Goal: Navigation & Orientation: Understand site structure

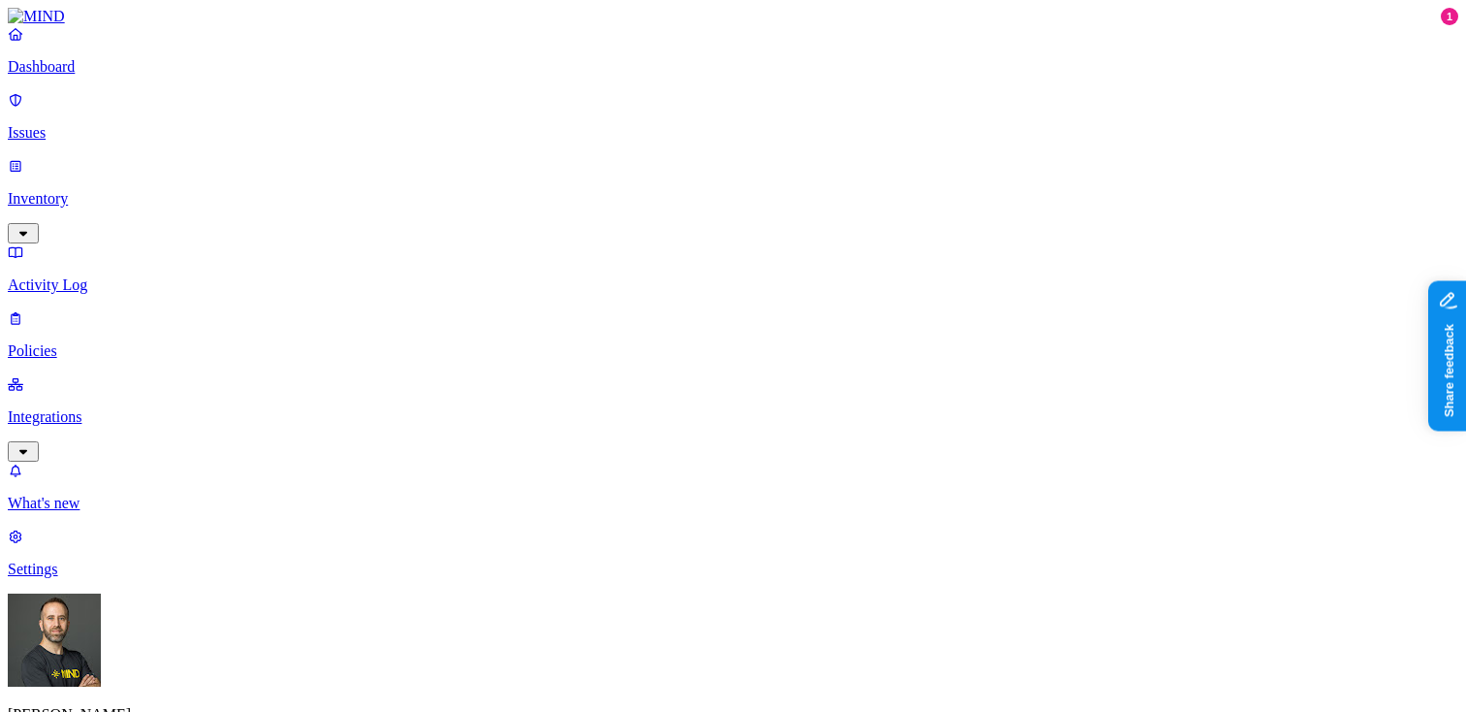
click at [105, 76] on p "Dashboard" at bounding box center [733, 66] width 1451 height 17
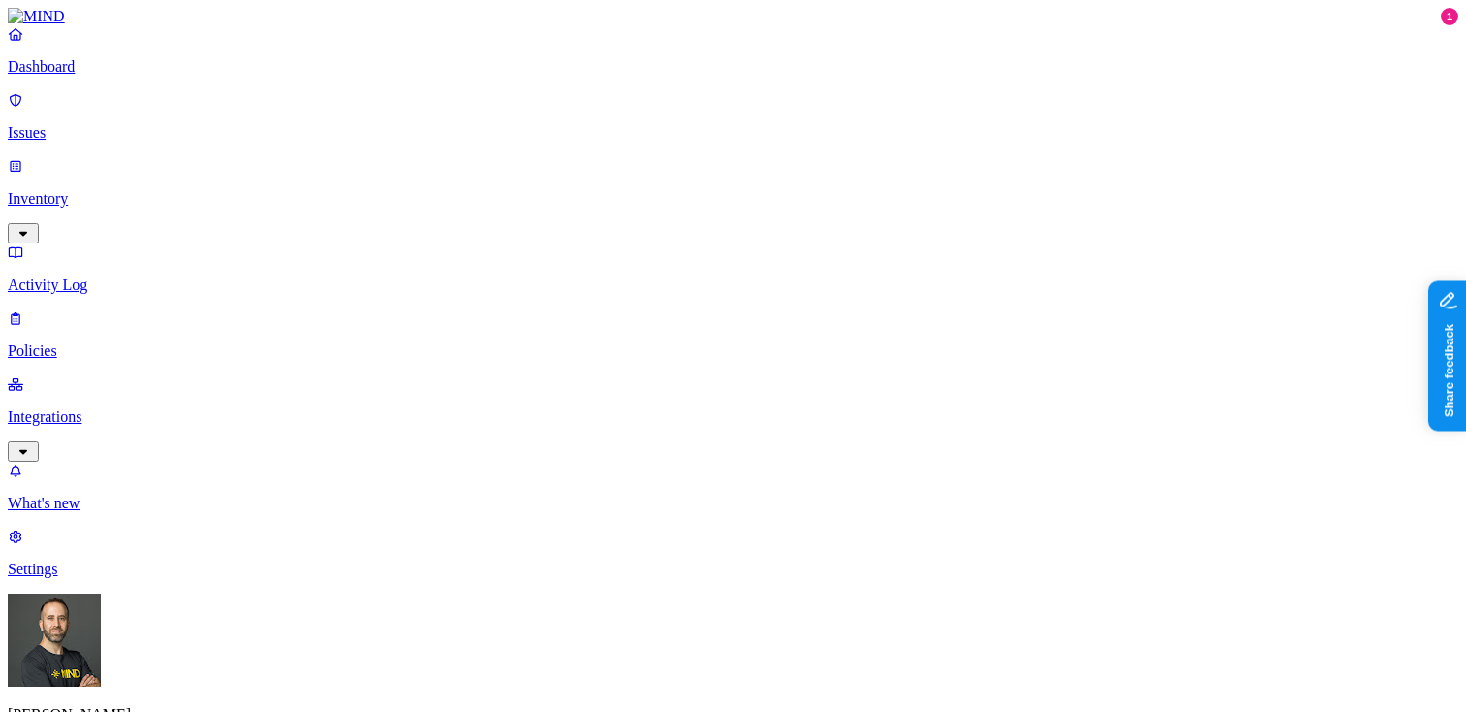
click at [101, 342] on p "Policies" at bounding box center [733, 350] width 1451 height 17
click at [170, 76] on p "Dashboard" at bounding box center [733, 66] width 1451 height 17
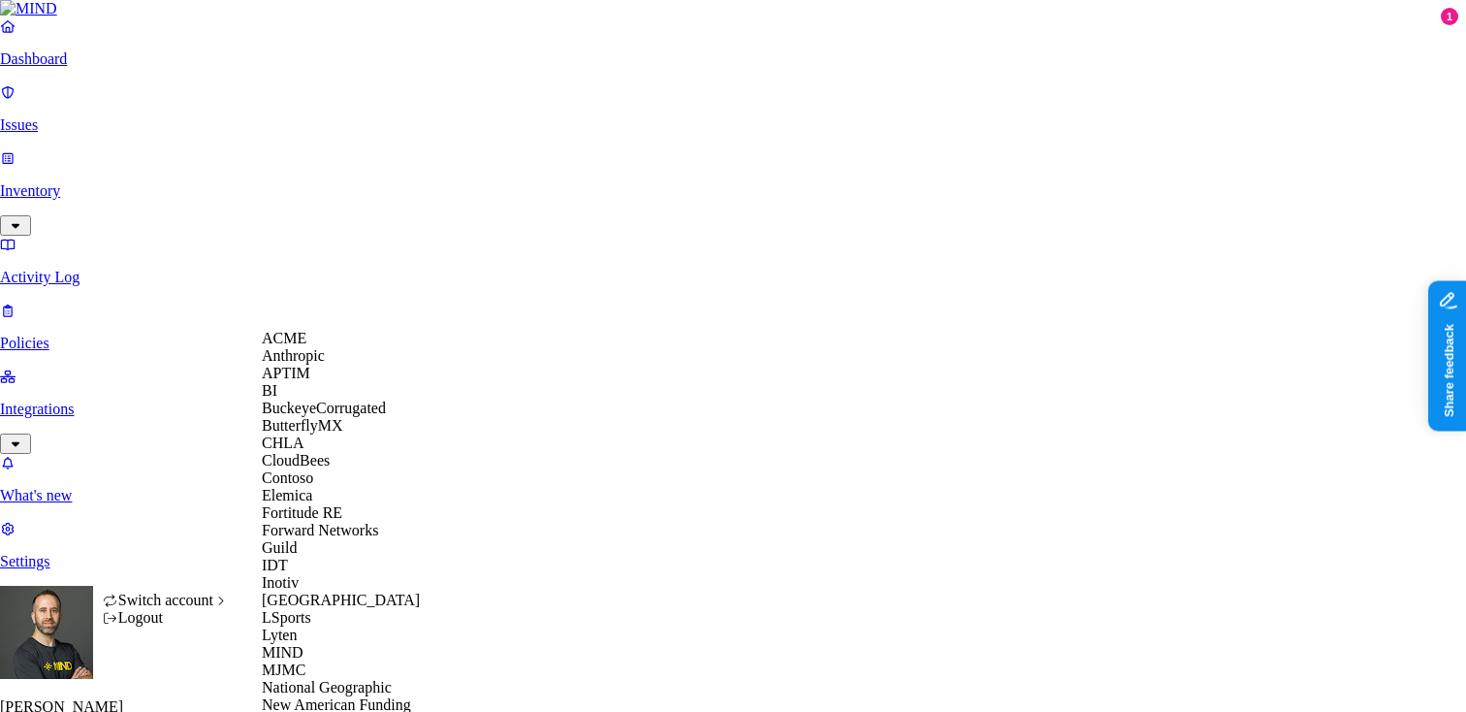
click at [306, 346] on span "ACME" at bounding box center [284, 338] width 45 height 16
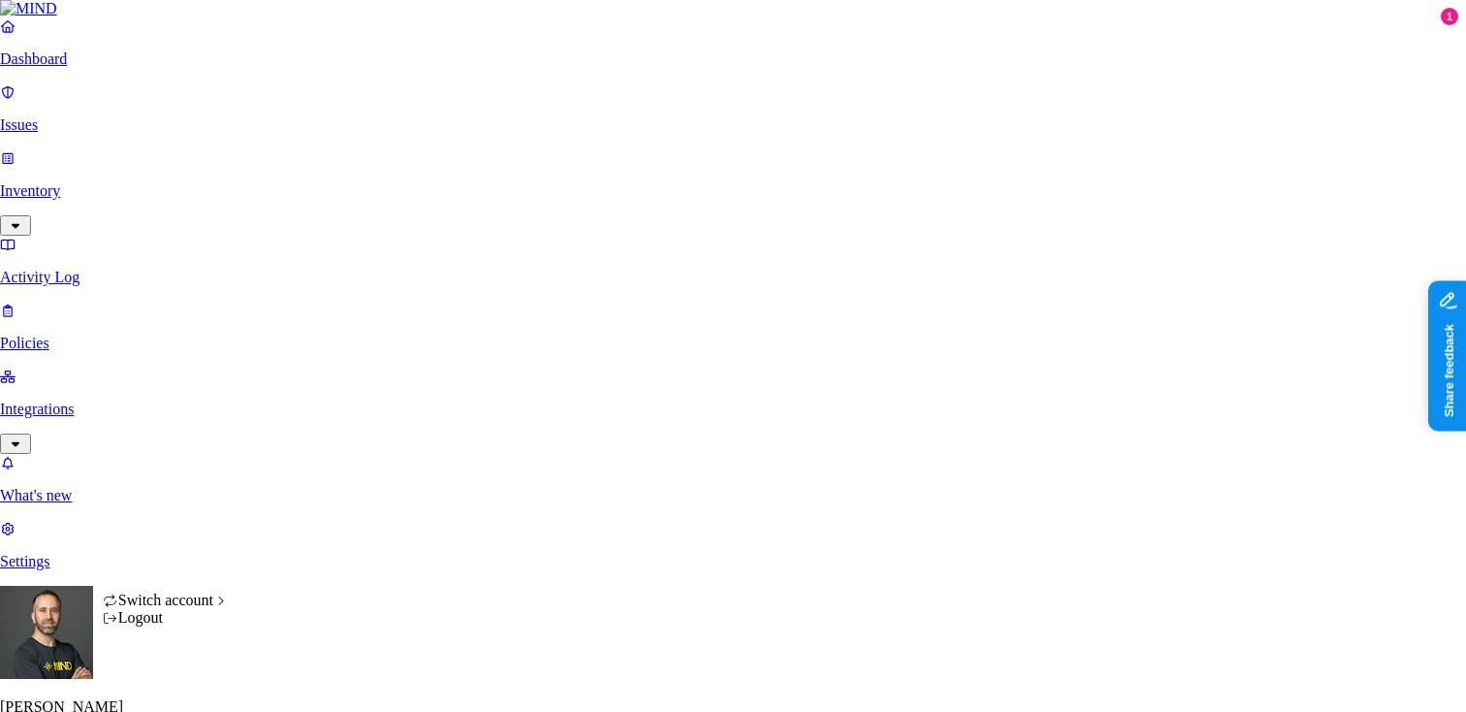
click at [182, 626] on div "Logout" at bounding box center [166, 617] width 127 height 17
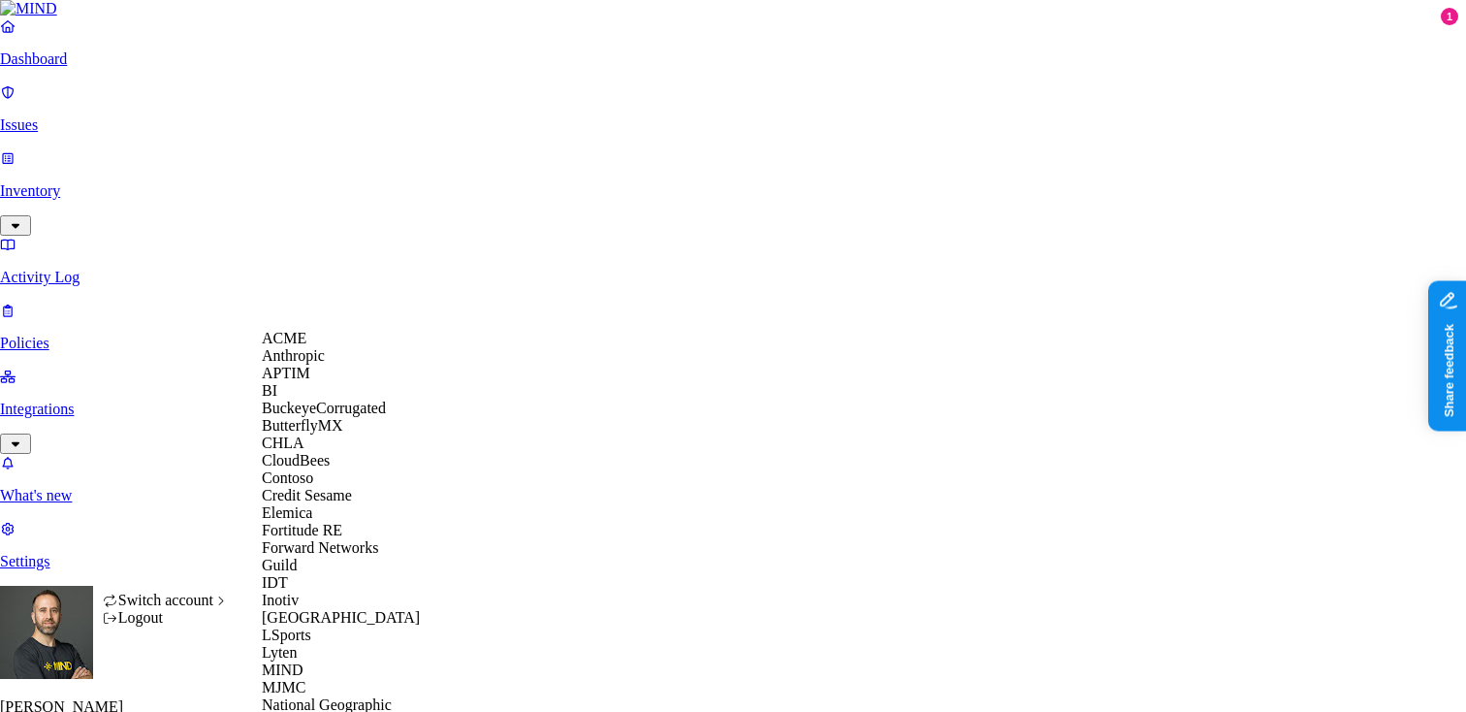
scroll to position [225, 0]
click at [352, 487] on span "Credit Sesame" at bounding box center [307, 495] width 90 height 16
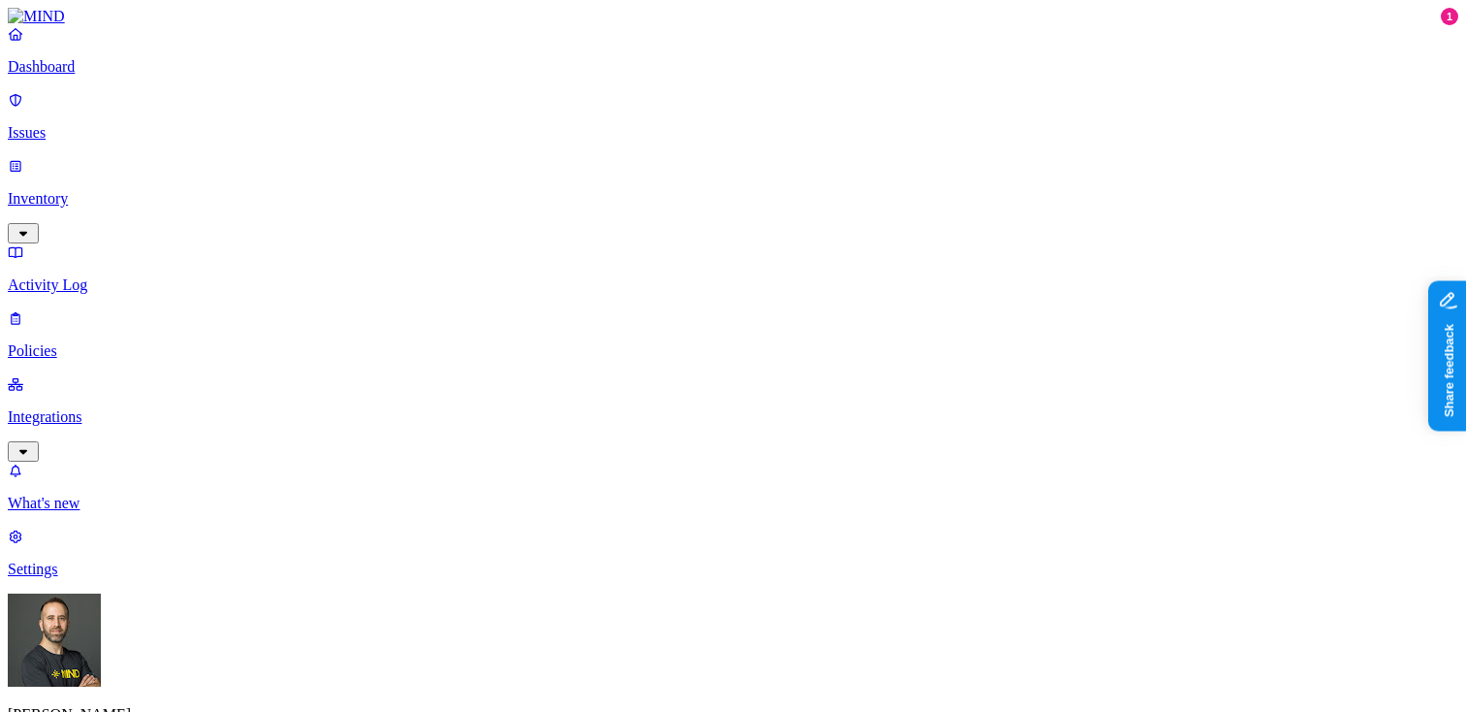
click at [187, 684] on html "Dashboard Issues Inventory Activity Log Policies Integrations What's new 1 Sett…" at bounding box center [733, 592] width 1466 height 1185
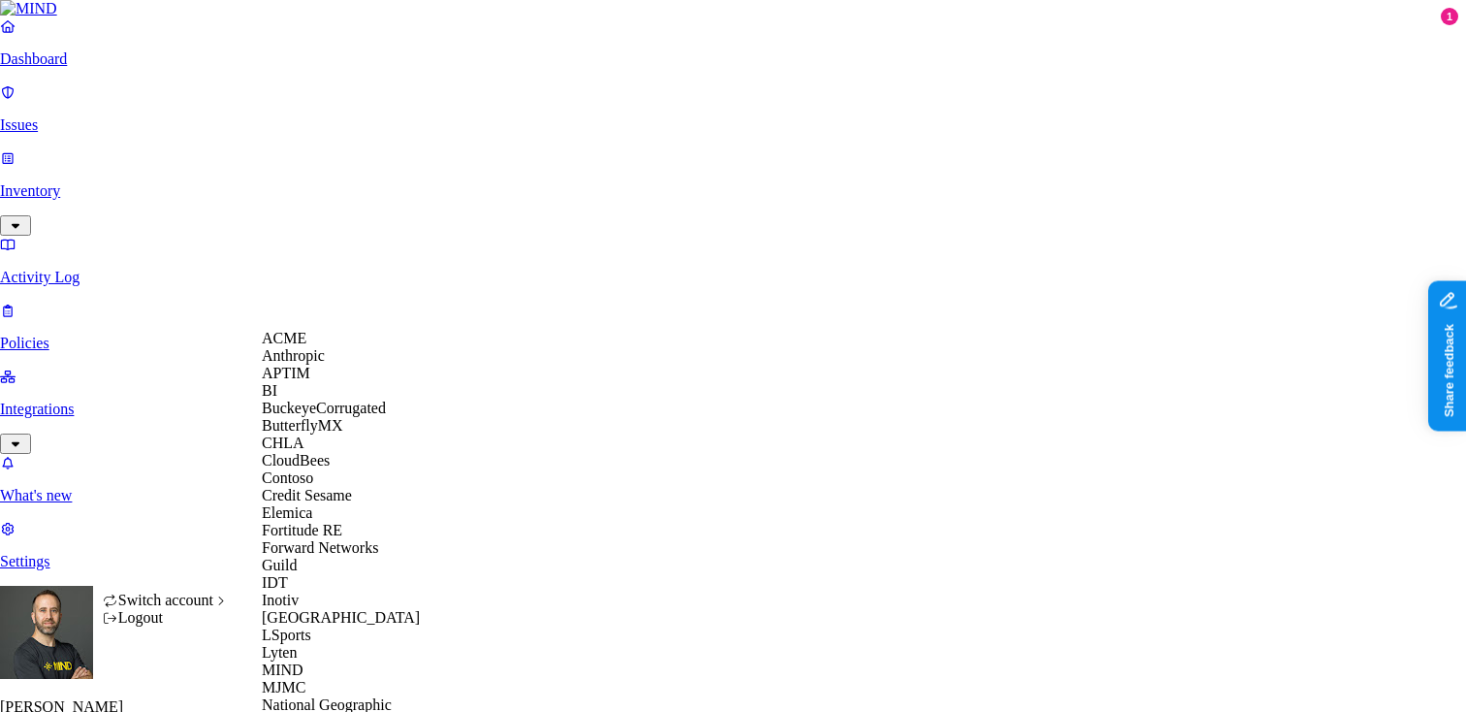
scroll to position [560, 0]
click at [353, 696] on span "National Geographic" at bounding box center [327, 704] width 130 height 16
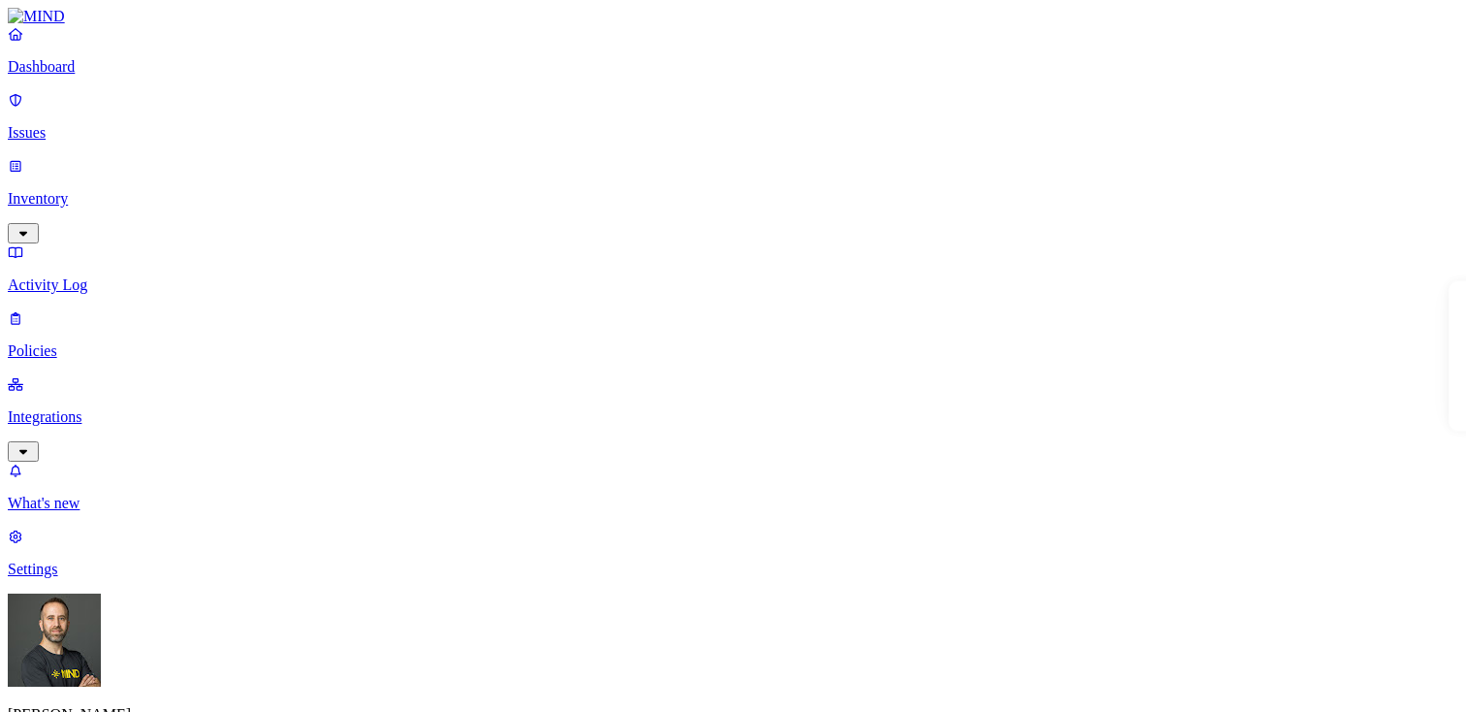
click at [167, 190] on p "Inventory" at bounding box center [733, 198] width 1451 height 17
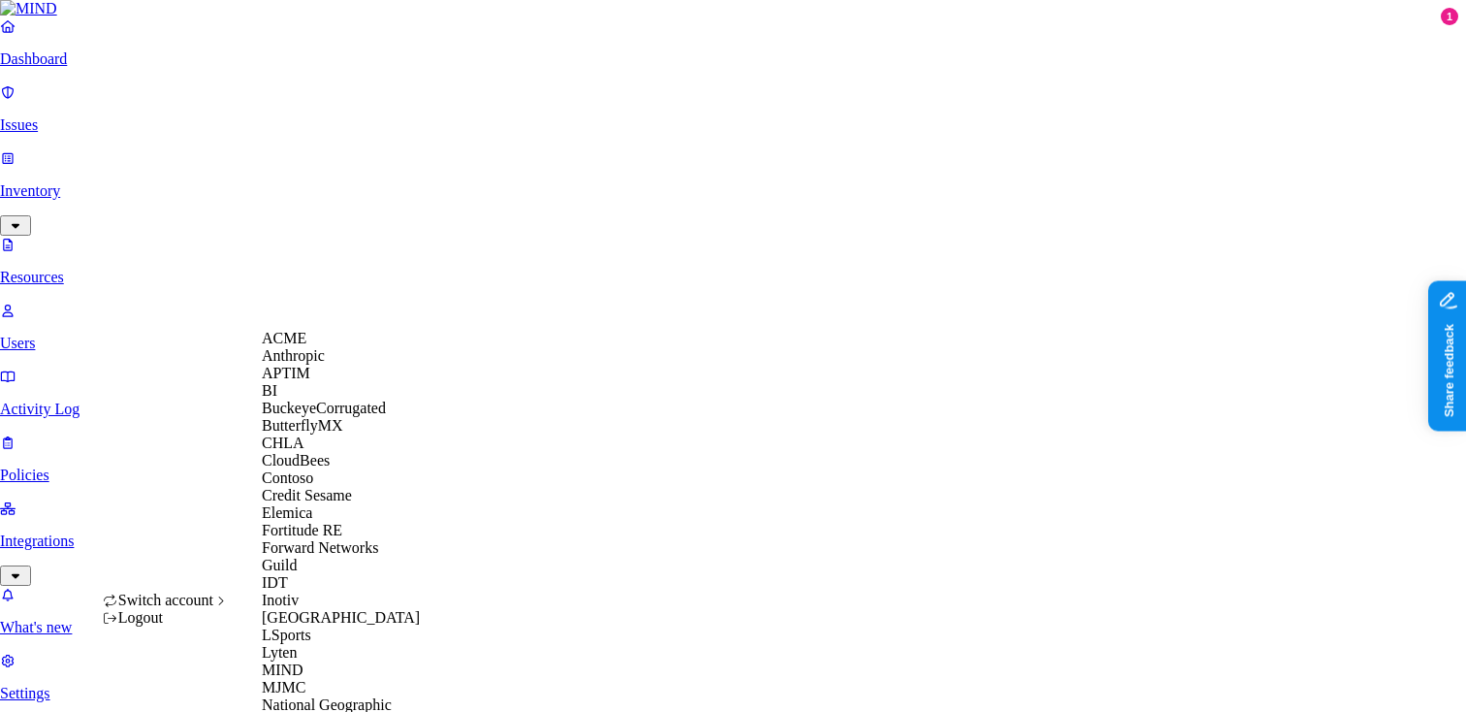
scroll to position [445, 0]
click at [323, 661] on div "MIND" at bounding box center [356, 669] width 188 height 17
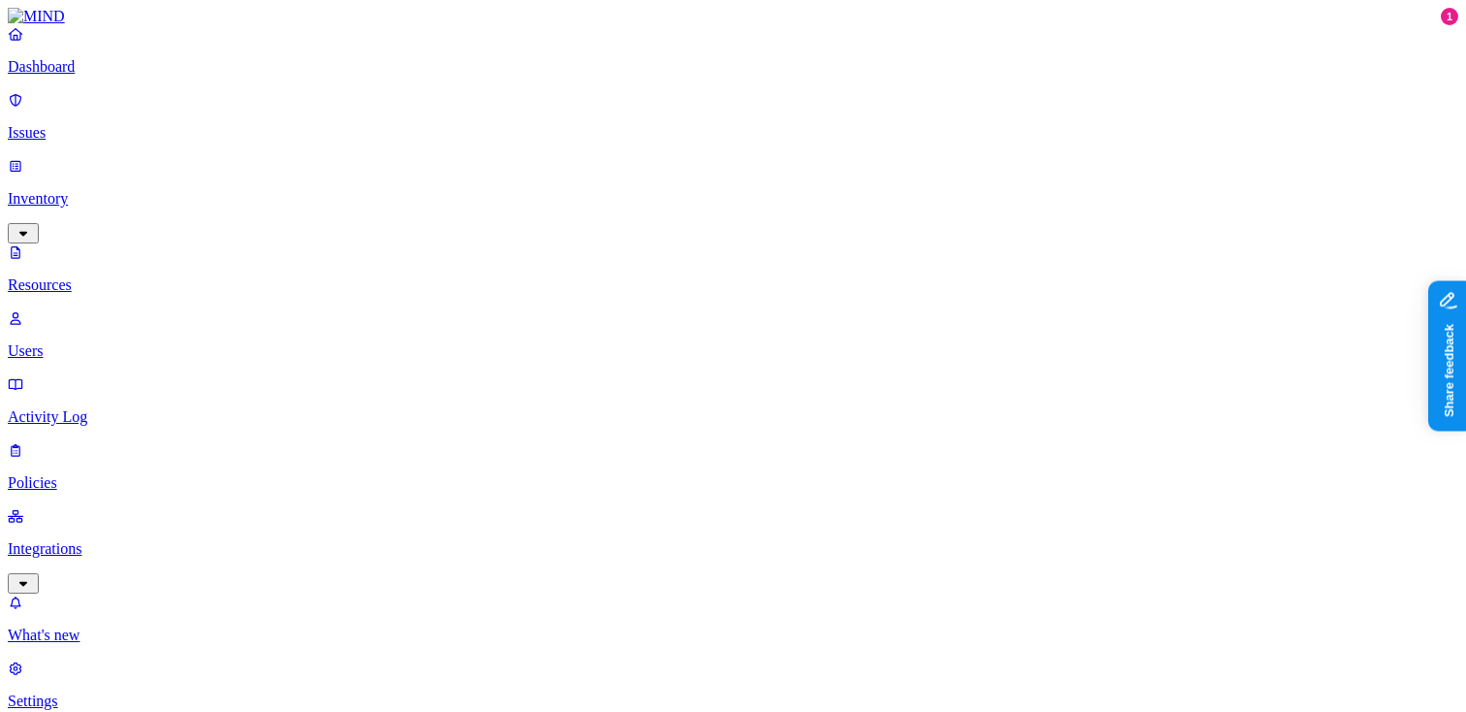
click at [125, 76] on p "Dashboard" at bounding box center [733, 66] width 1451 height 17
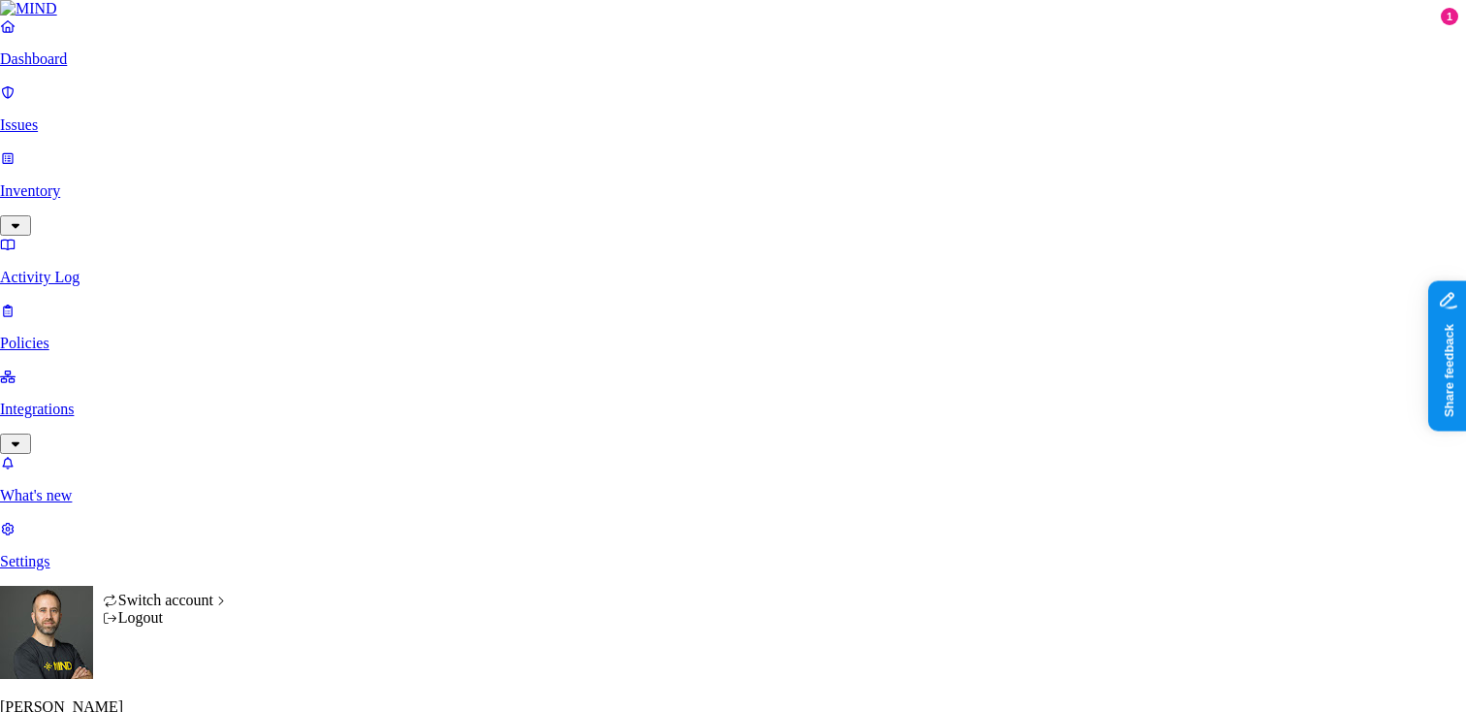
click at [188, 676] on html "Dashboard Issues Inventory Activity Log Policies Integrations What's new 1 Sett…" at bounding box center [733, 588] width 1466 height 1177
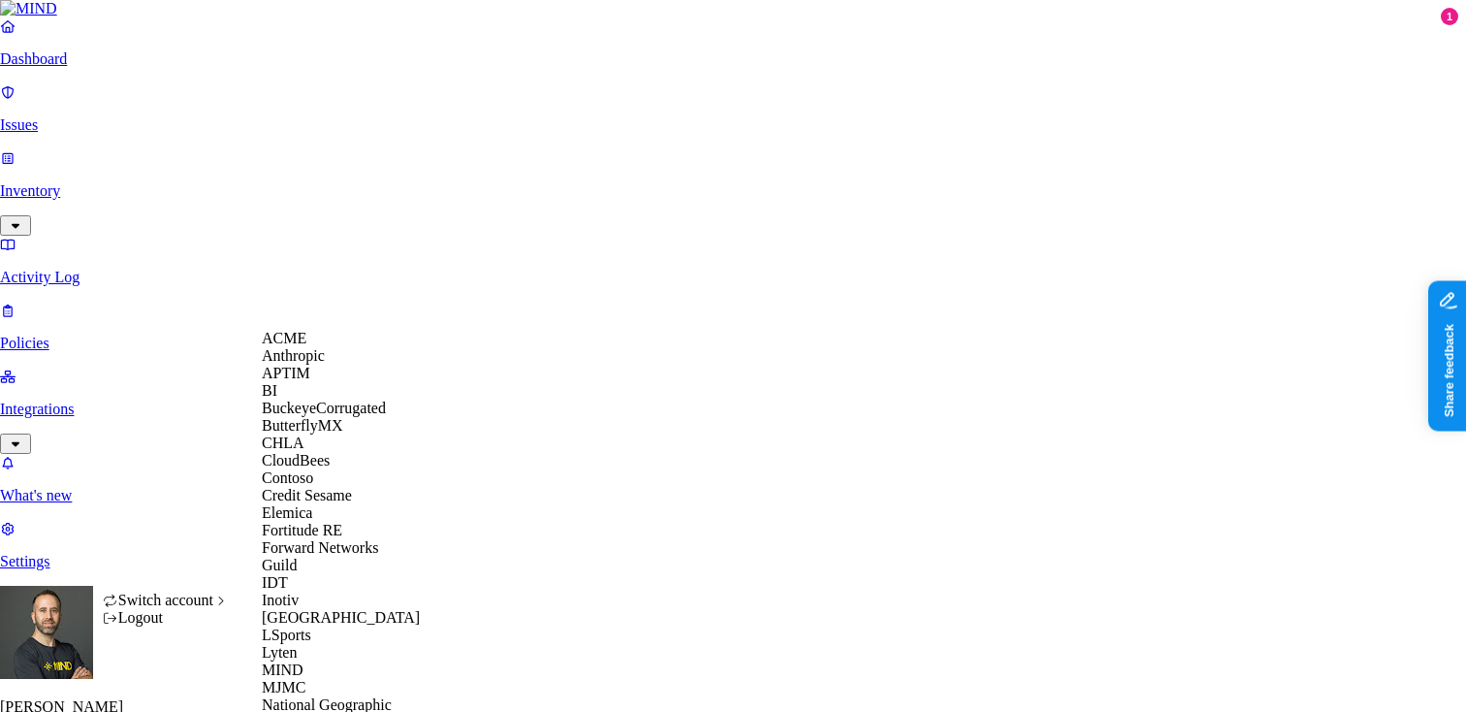
scroll to position [757, 0]
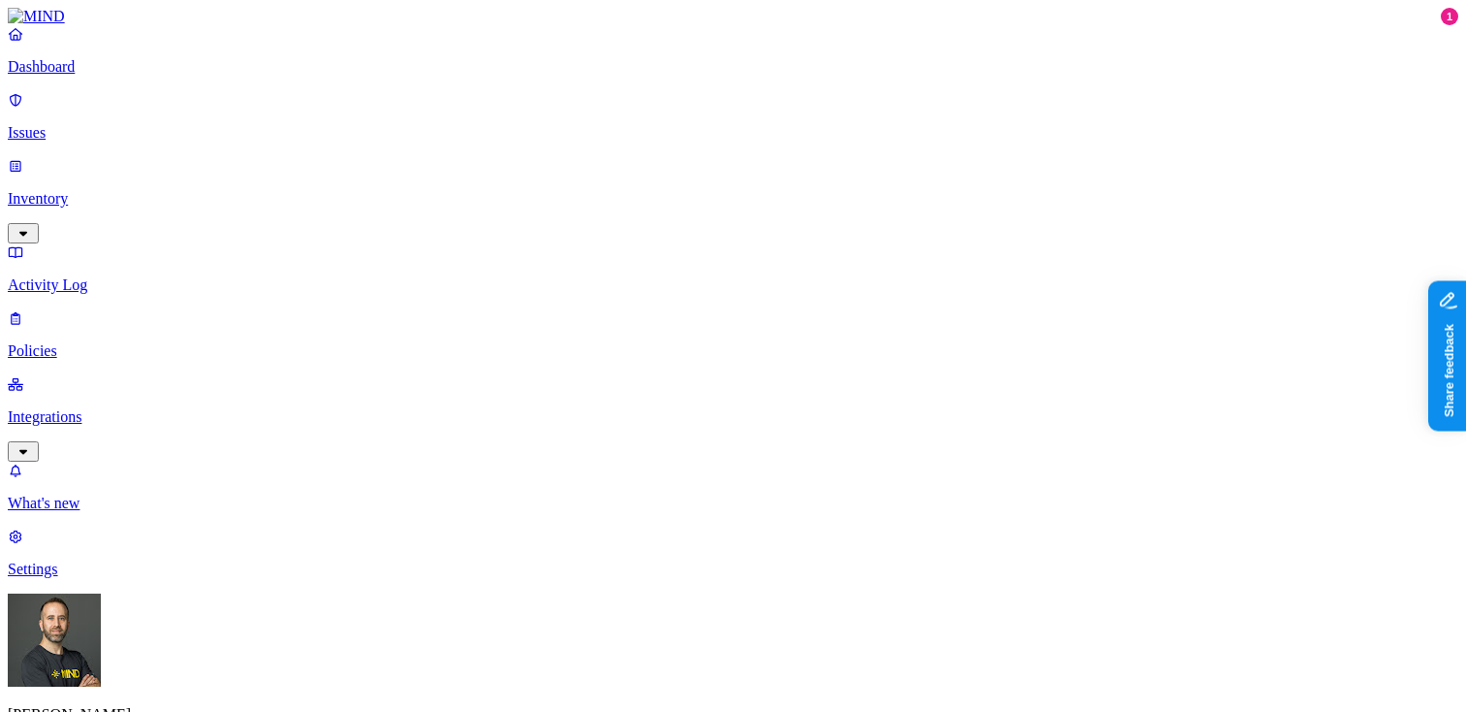
click at [86, 408] on p "Integrations" at bounding box center [733, 416] width 1451 height 17
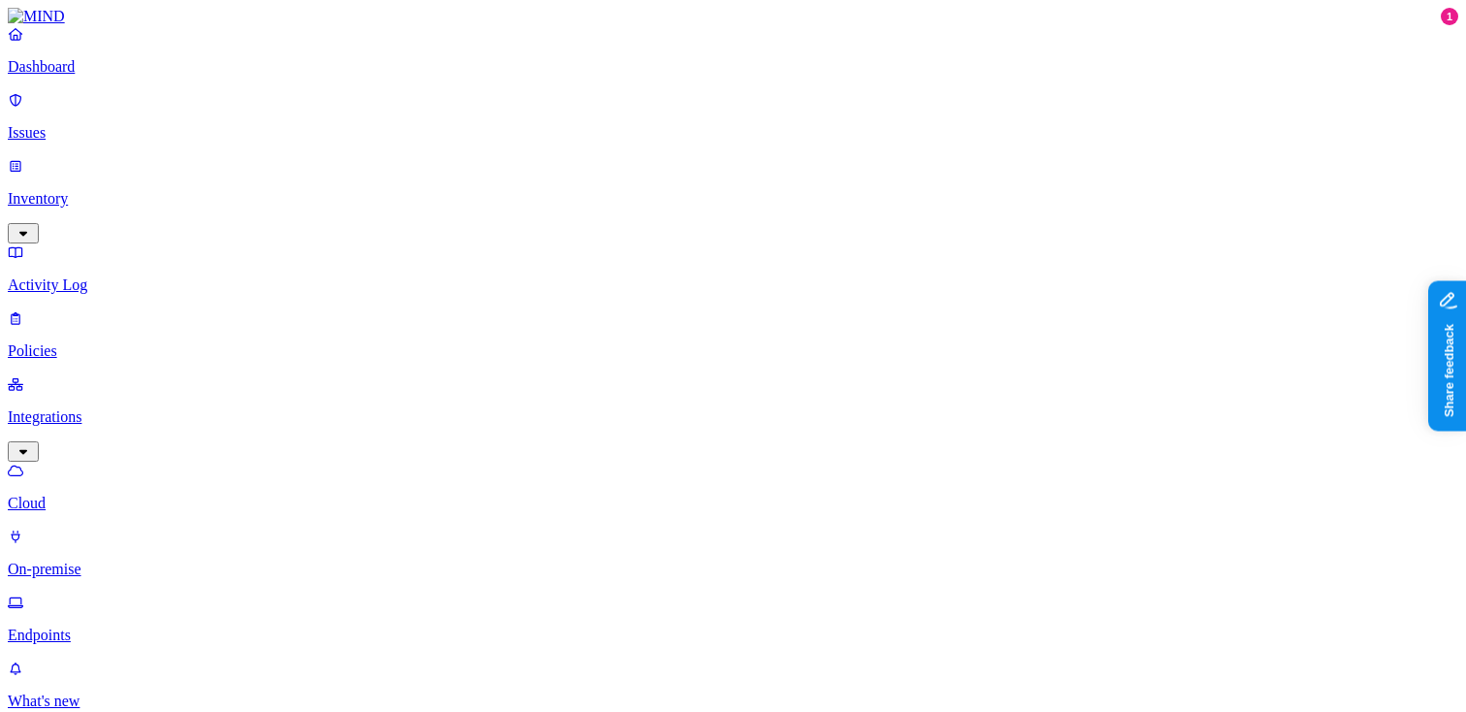
click at [134, 76] on p "Dashboard" at bounding box center [733, 66] width 1451 height 17
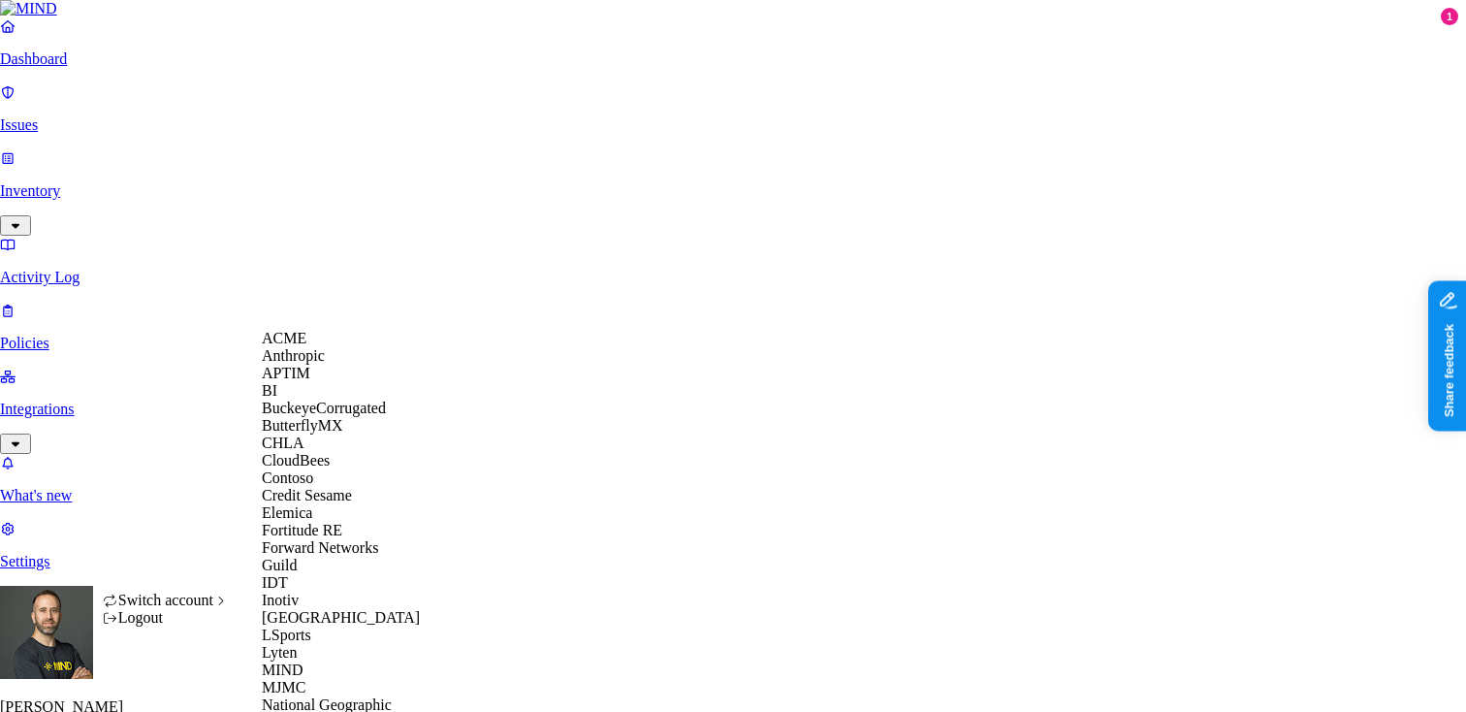
click at [331, 503] on span "Credit Sesame" at bounding box center [307, 495] width 90 height 16
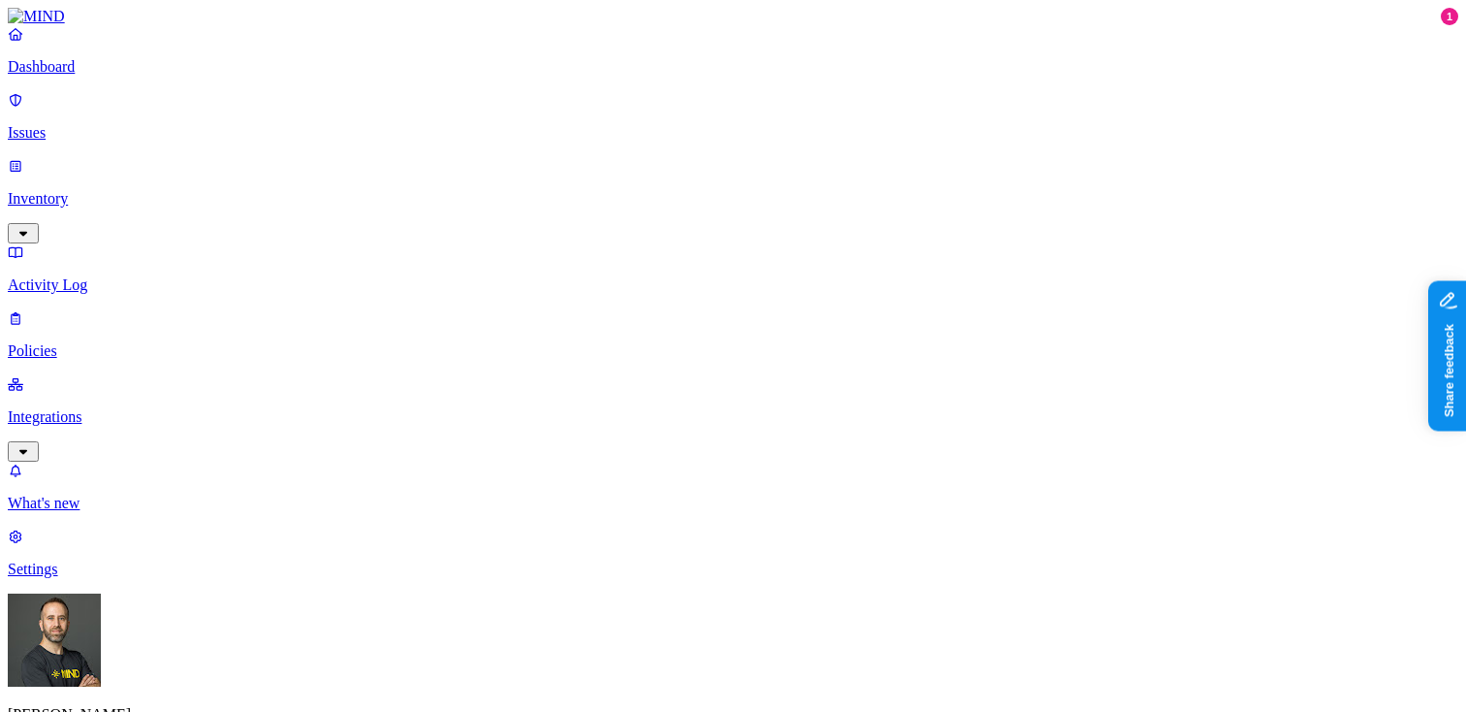
click at [105, 408] on p "Integrations" at bounding box center [733, 416] width 1451 height 17
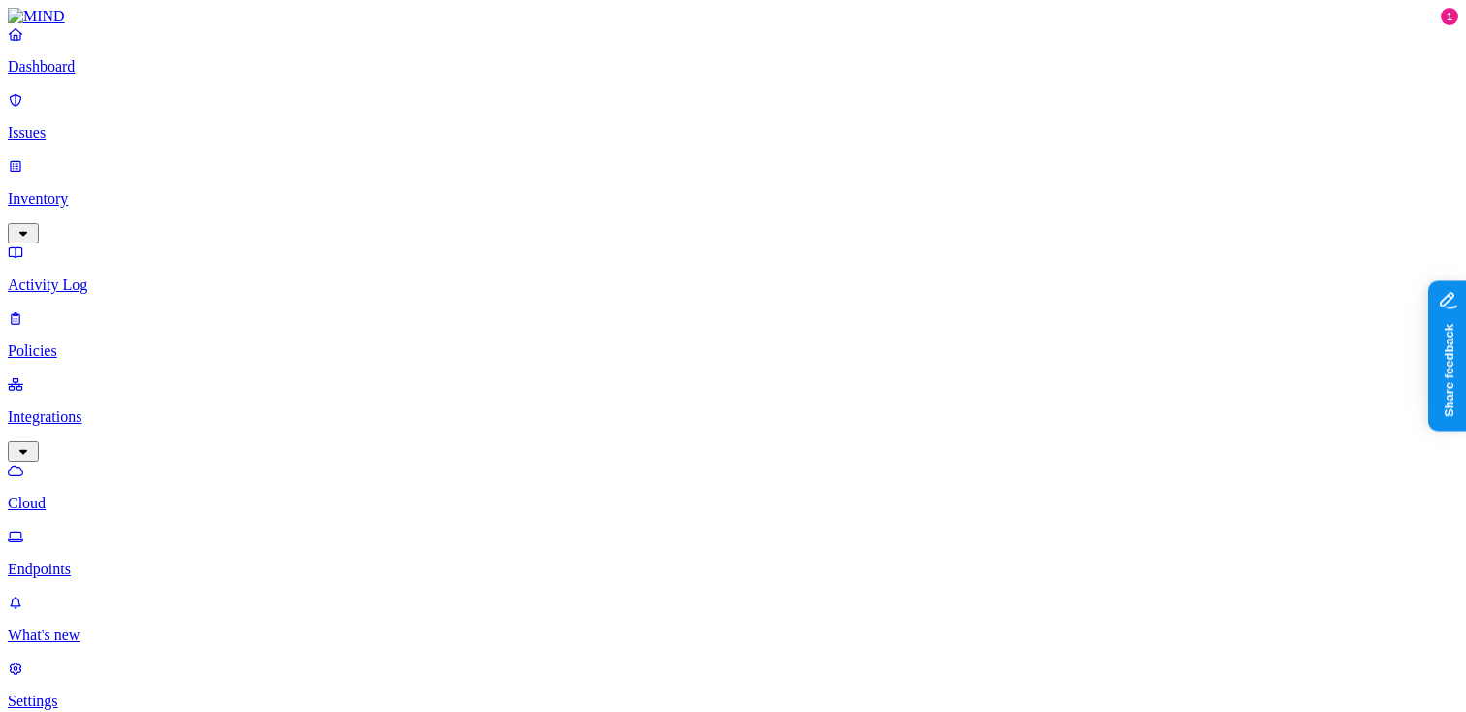
click at [87, 76] on p "Dashboard" at bounding box center [733, 66] width 1451 height 17
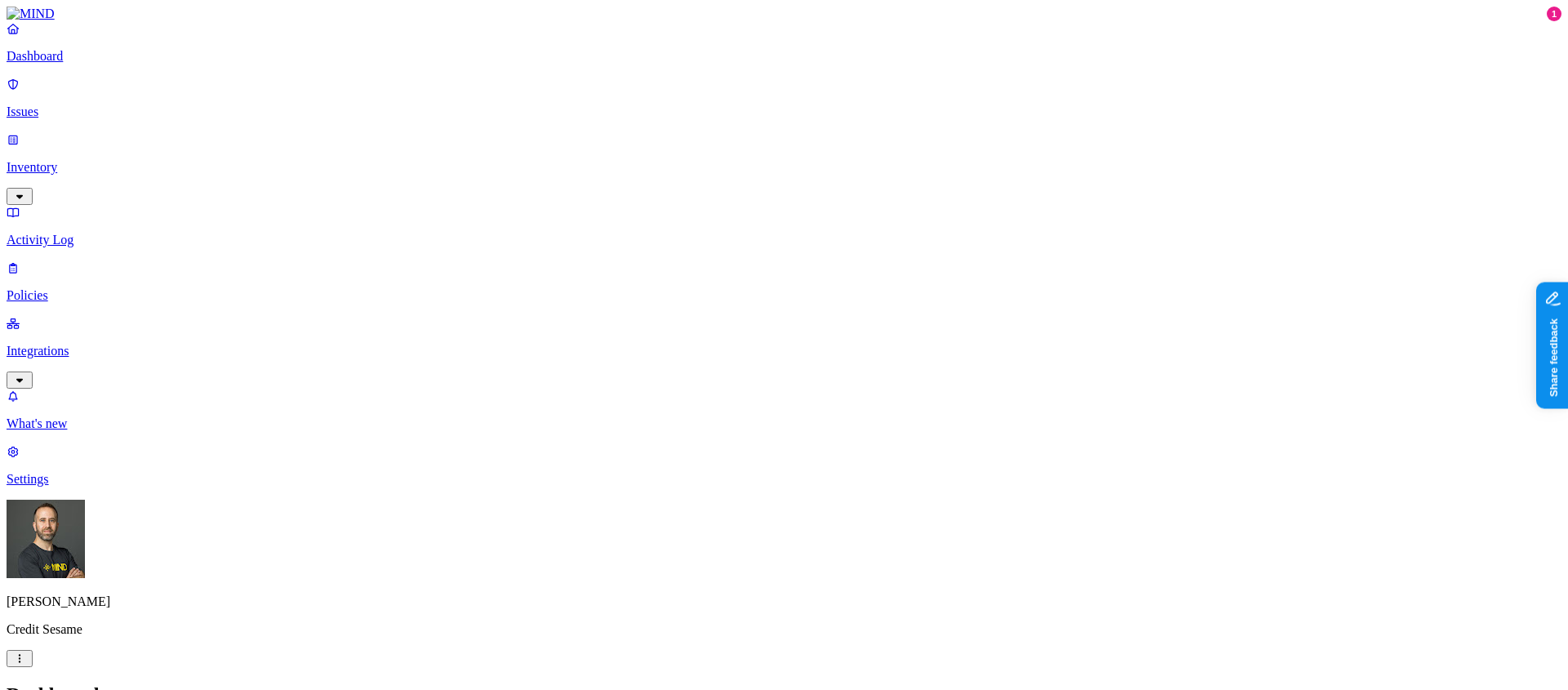
click at [115, 64] on p "Dashboard" at bounding box center [784, 56] width 1555 height 14
click at [154, 599] on html "Dashboard Issues Inventory Activity Log Policies Integrations What's new 1 Sett…" at bounding box center [784, 499] width 1568 height 998
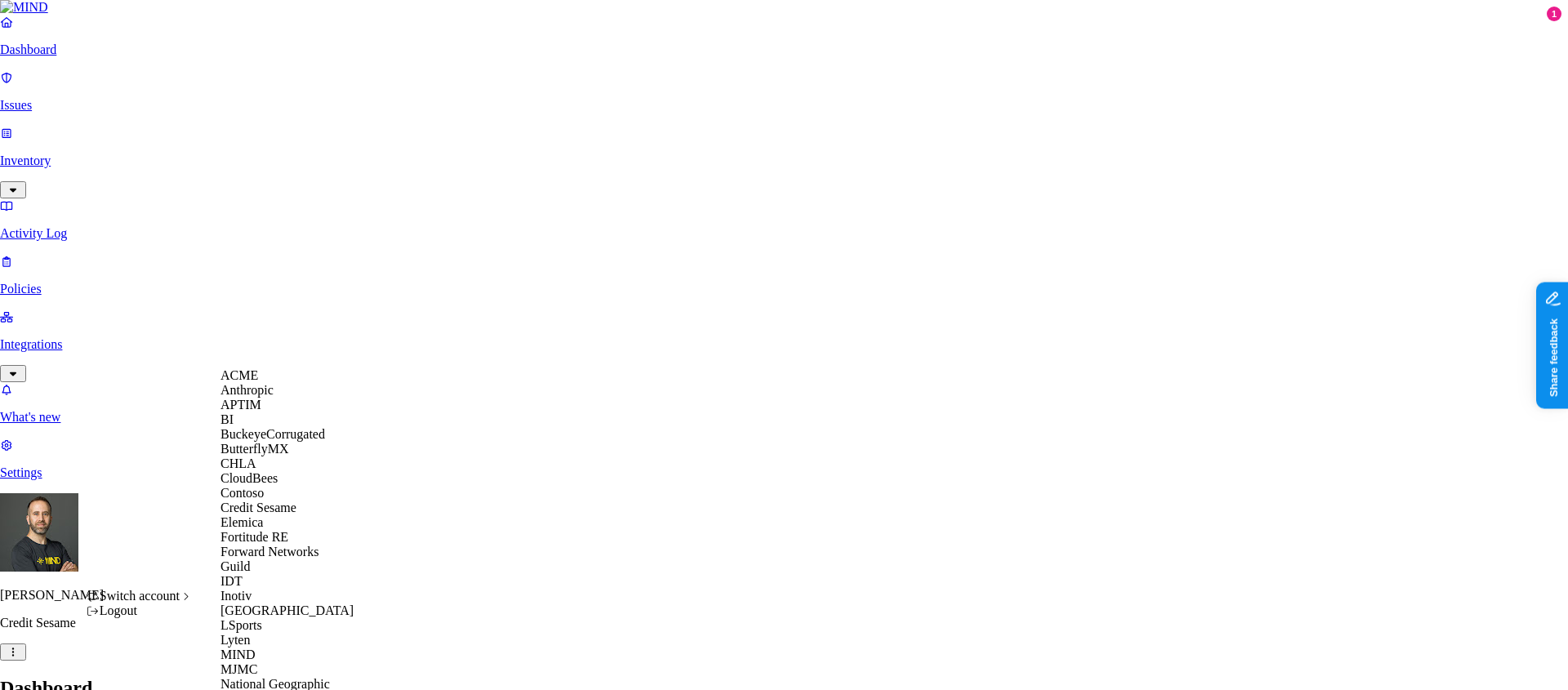
click at [281, 383] on div "ACME" at bounding box center [300, 375] width 158 height 14
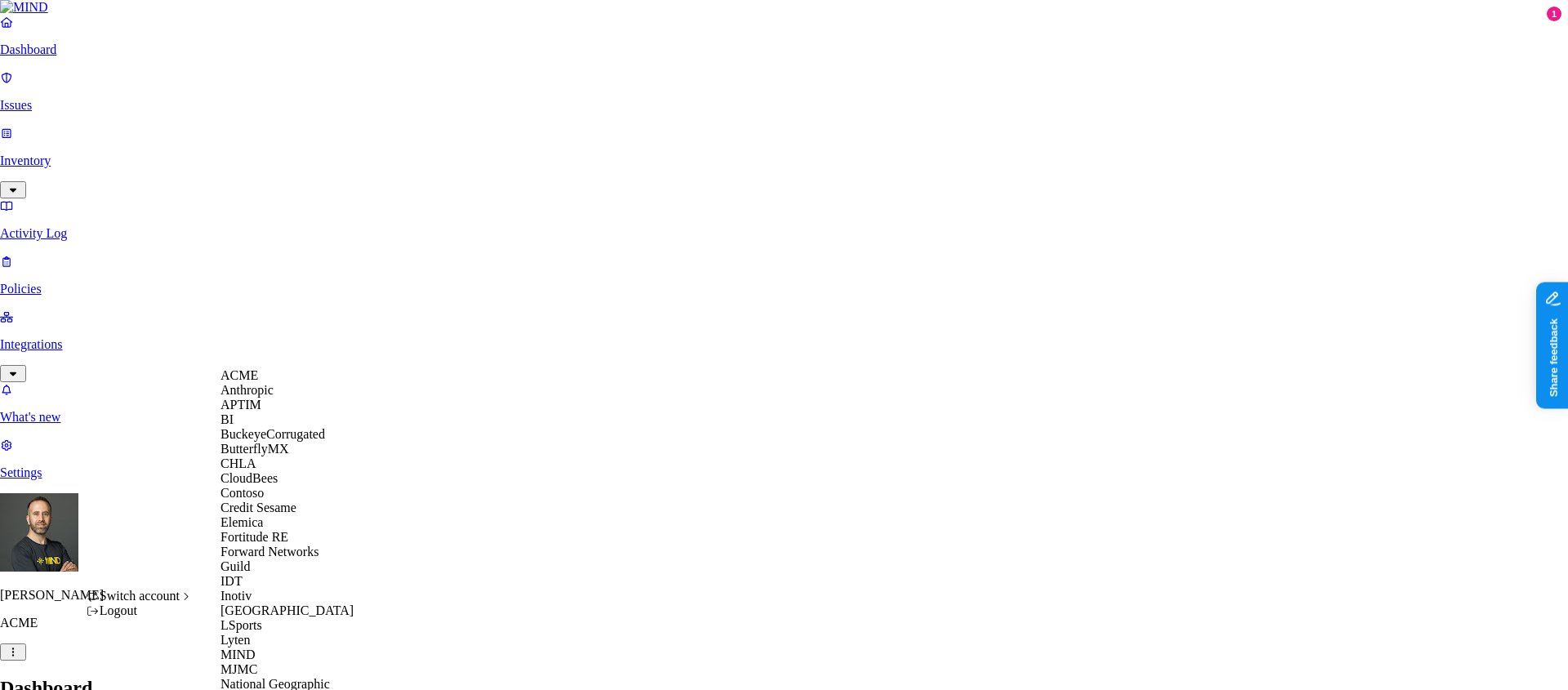
scroll to position [781, 0]
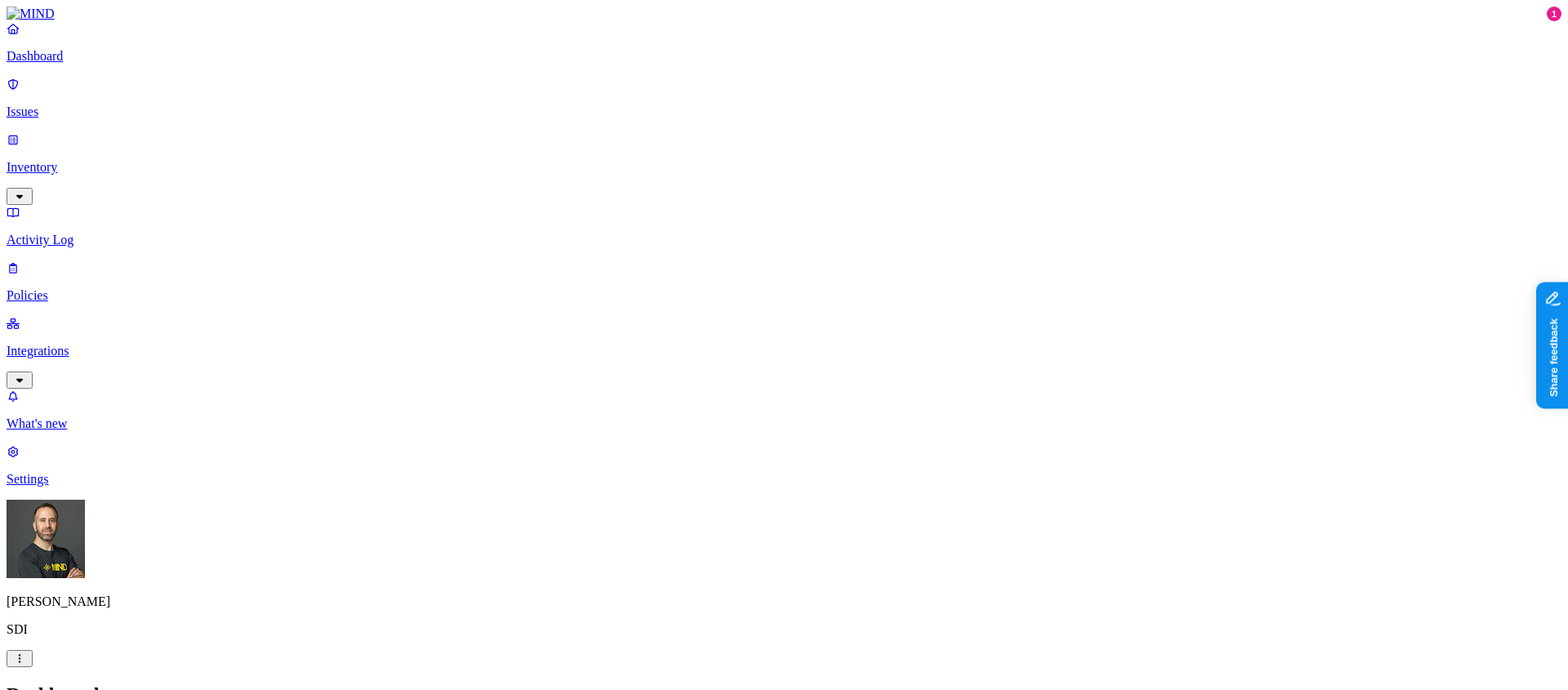
click at [84, 344] on p "Integrations" at bounding box center [784, 350] width 1555 height 14
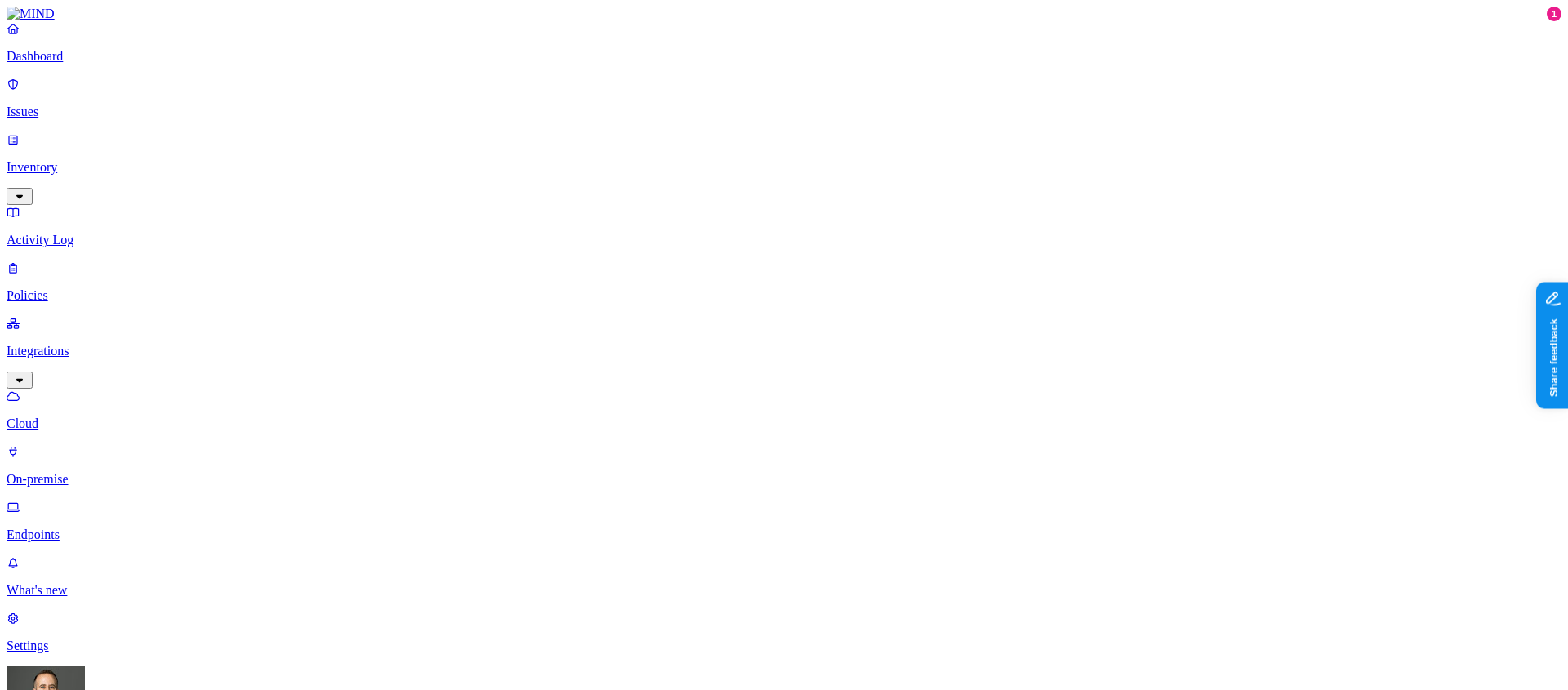
click at [105, 64] on p "Dashboard" at bounding box center [784, 56] width 1555 height 14
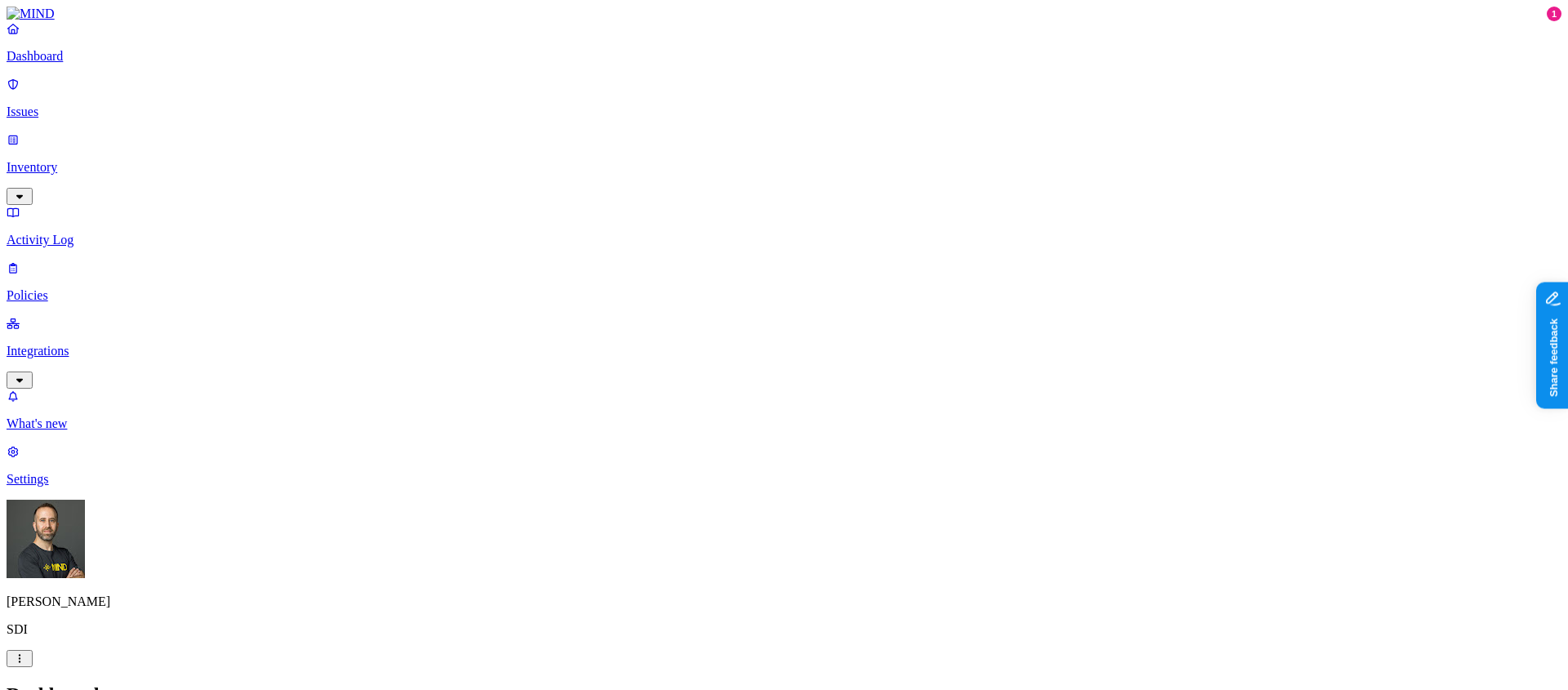
click at [99, 344] on p "Integrations" at bounding box center [784, 350] width 1555 height 14
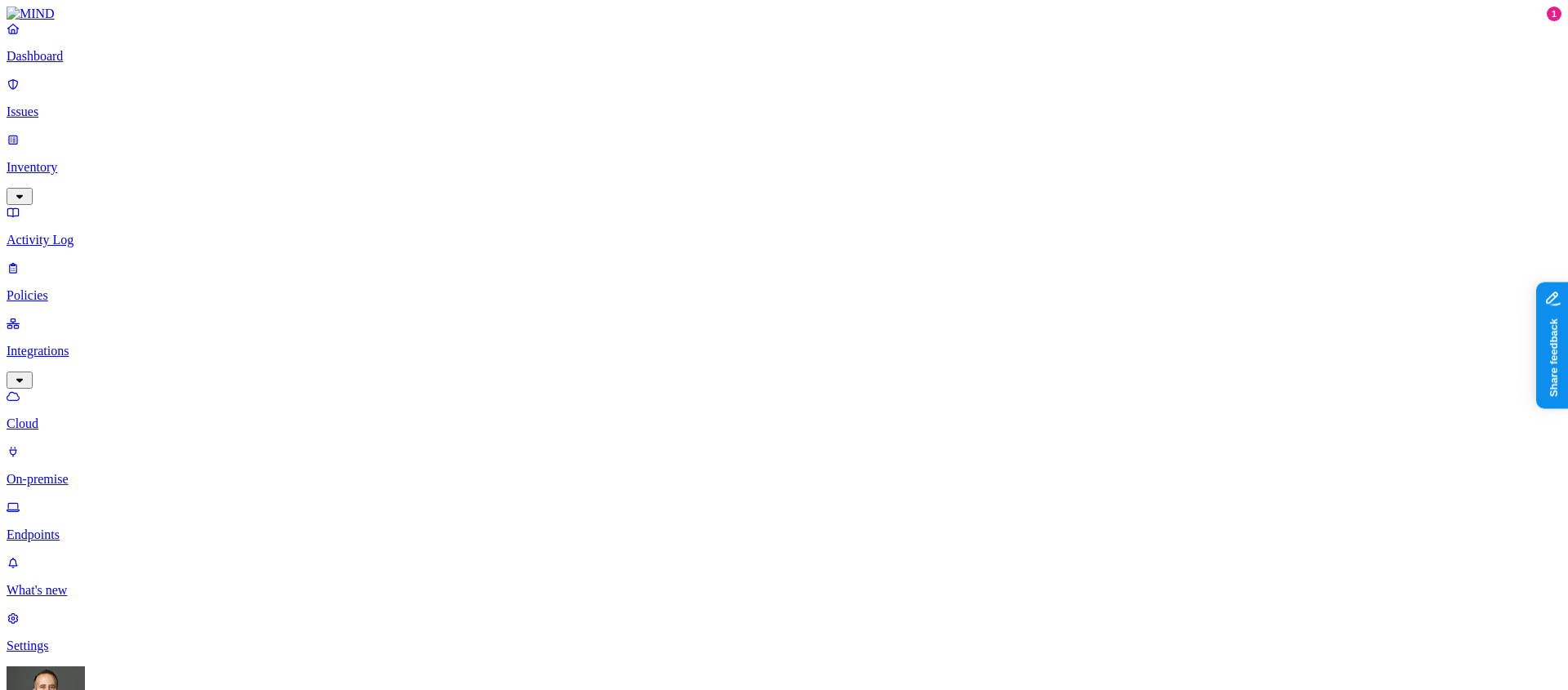
click at [84, 527] on p "Endpoints" at bounding box center [784, 534] width 1555 height 14
click at [71, 64] on p "Dashboard" at bounding box center [784, 56] width 1555 height 14
